Goal: Transaction & Acquisition: Book appointment/travel/reservation

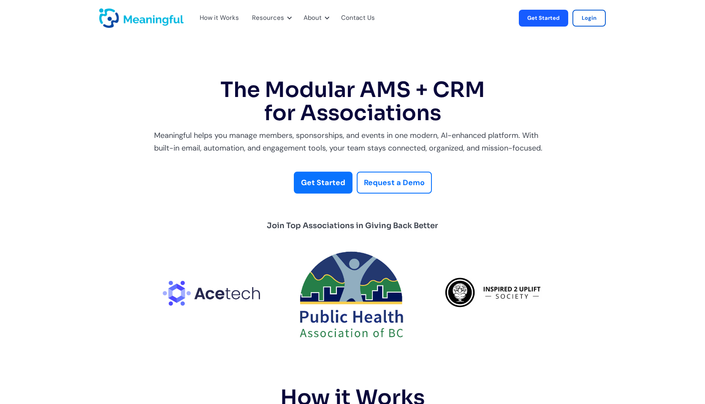
click at [400, 166] on div "Get Started Request a Demo" at bounding box center [352, 178] width 405 height 31
click at [398, 182] on strong "Request a Demo" at bounding box center [394, 183] width 61 height 10
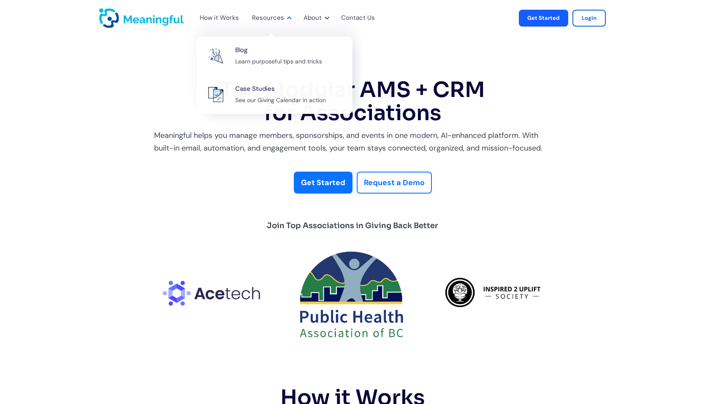
click at [260, 20] on div "Resources" at bounding box center [268, 18] width 32 height 11
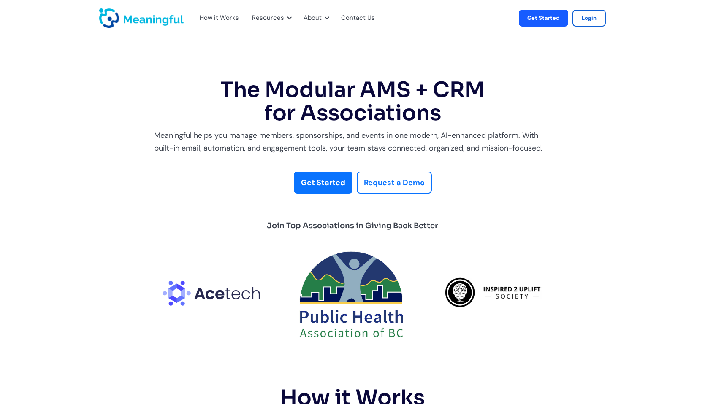
click at [258, 84] on h1 "The Modular AMS + CRM for Associations" at bounding box center [352, 102] width 397 height 46
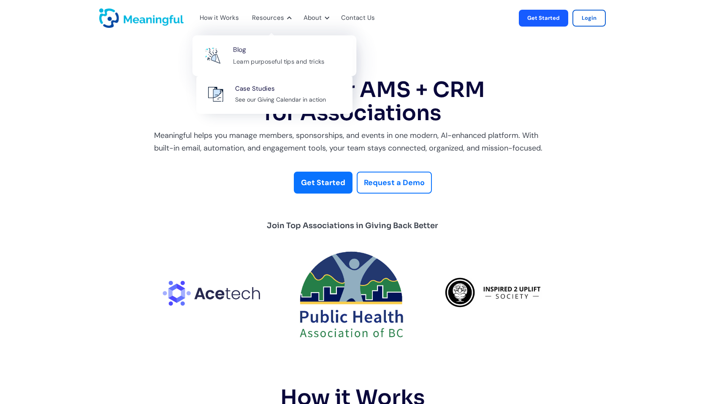
click at [273, 53] on div "Blog Learn purposeful tips and tricks" at bounding box center [290, 55] width 114 height 23
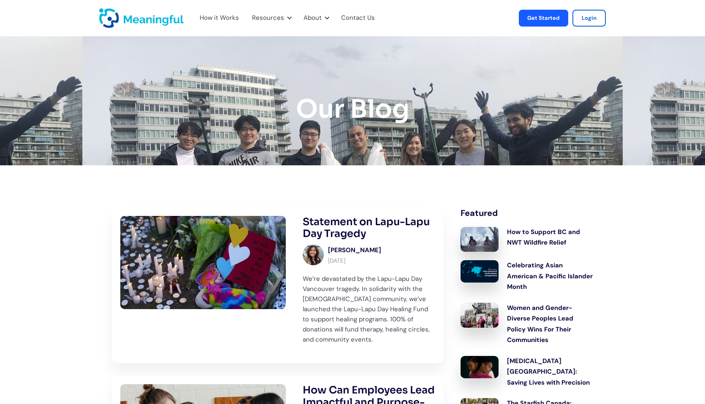
click at [164, 18] on img "home" at bounding box center [141, 17] width 84 height 19
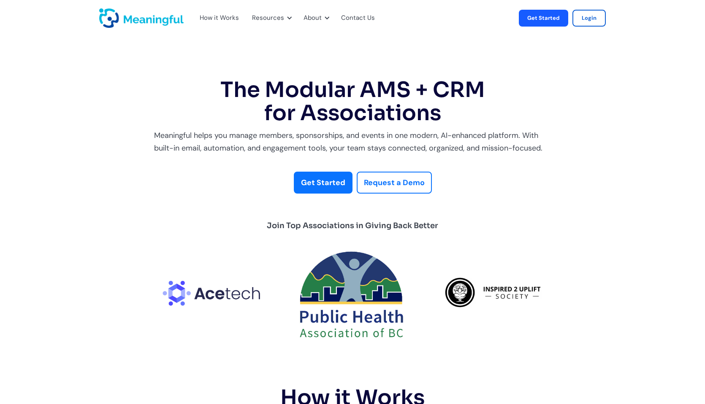
click at [321, 176] on link "Get Started" at bounding box center [323, 183] width 59 height 22
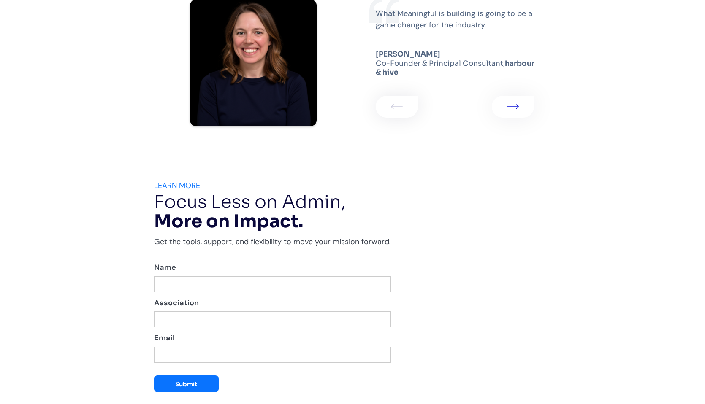
scroll to position [1483, 0]
